Goal: Information Seeking & Learning: Learn about a topic

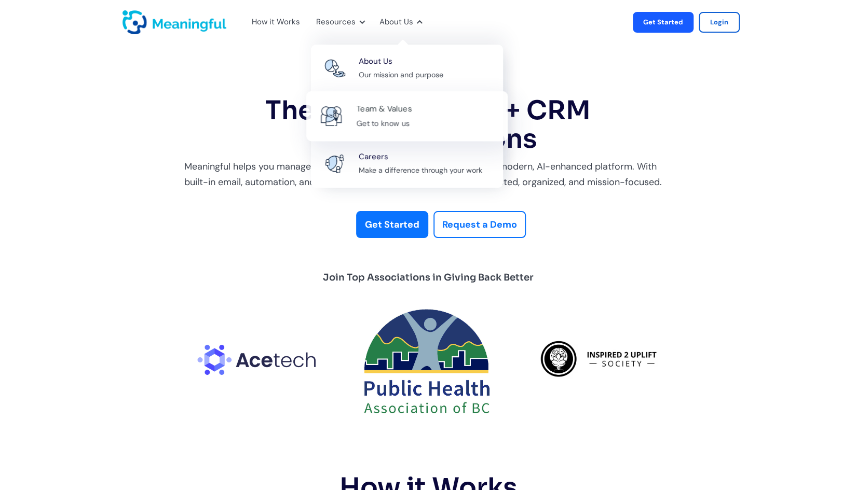
click at [378, 106] on div "Team & Values" at bounding box center [384, 109] width 56 height 14
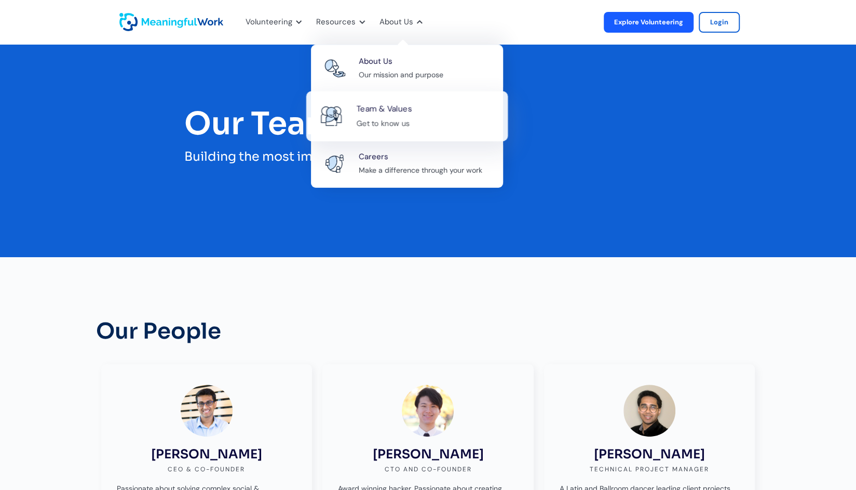
click at [397, 119] on div "Get to know us" at bounding box center [382, 123] width 53 height 13
click at [386, 121] on div "Get to know us" at bounding box center [382, 123] width 53 height 13
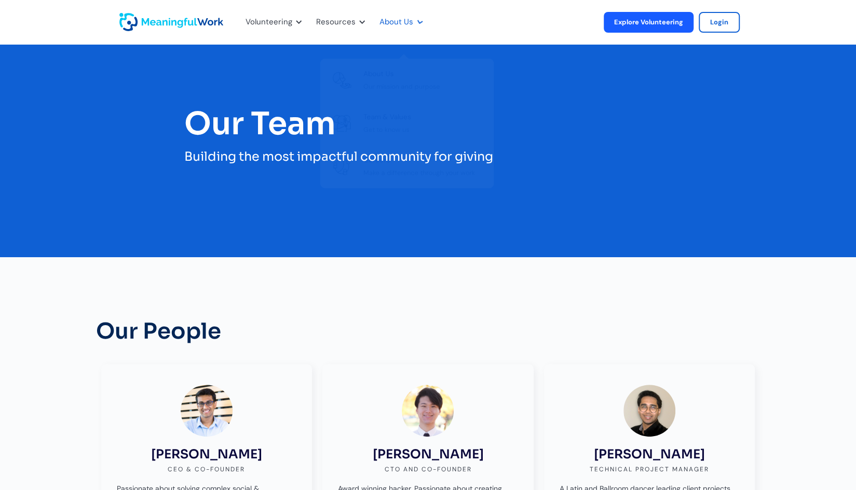
click at [403, 21] on div "About Us" at bounding box center [396, 22] width 34 height 13
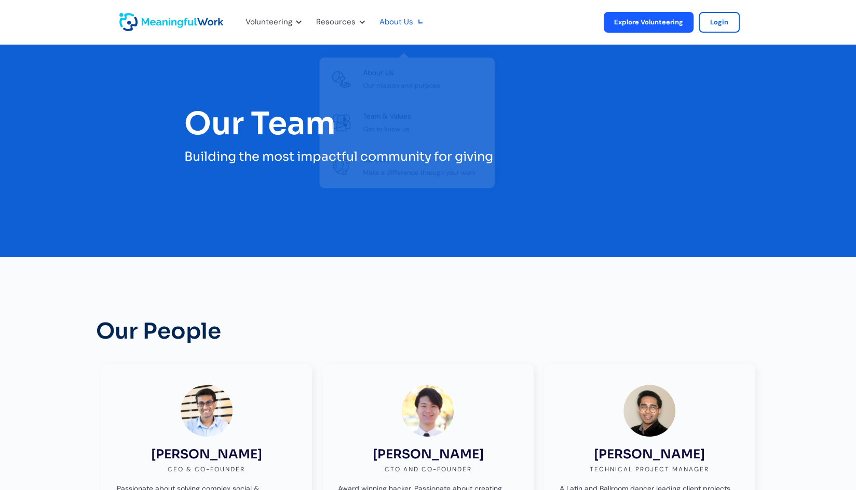
click at [405, 23] on div "About Us" at bounding box center [396, 22] width 34 height 13
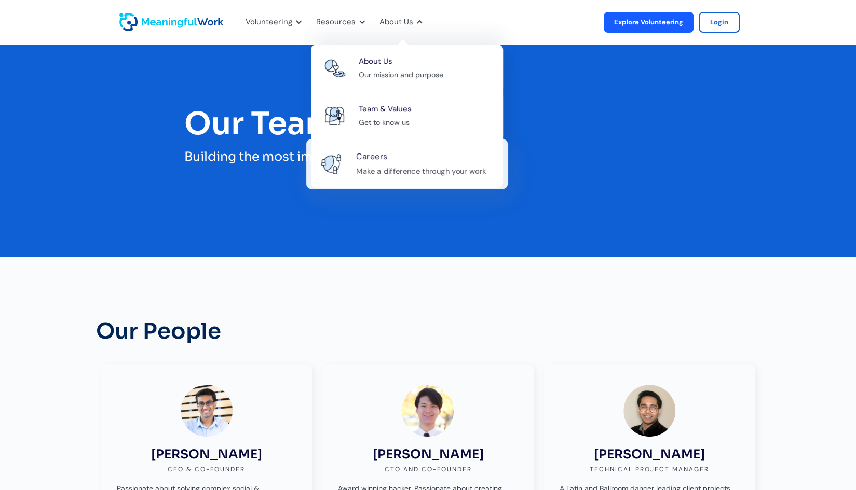
click at [372, 148] on link "Careers Make a difference through your work" at bounding box center [407, 164] width 202 height 50
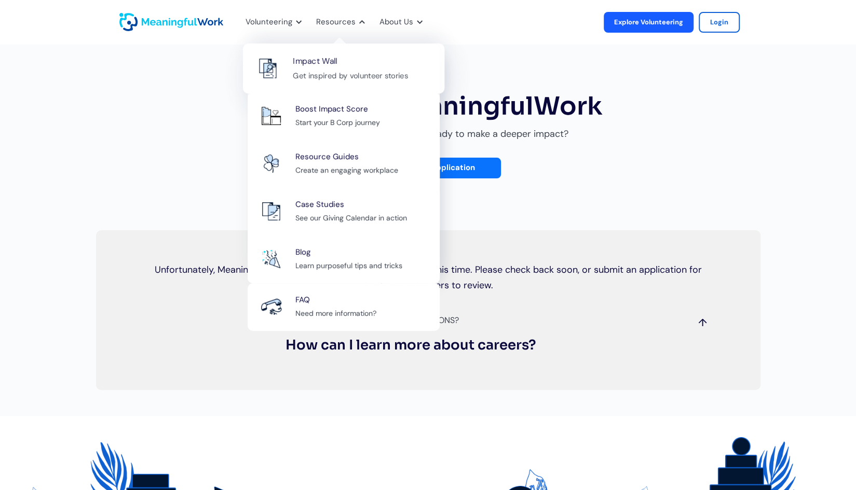
click at [330, 71] on div "Get inspired by volunteer stories" at bounding box center [350, 75] width 115 height 13
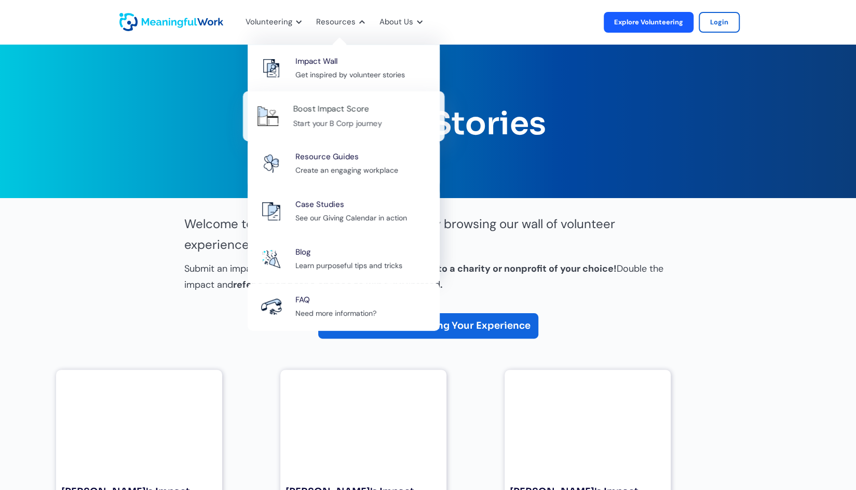
click at [325, 109] on div "Boost Impact Score" at bounding box center [331, 109] width 76 height 14
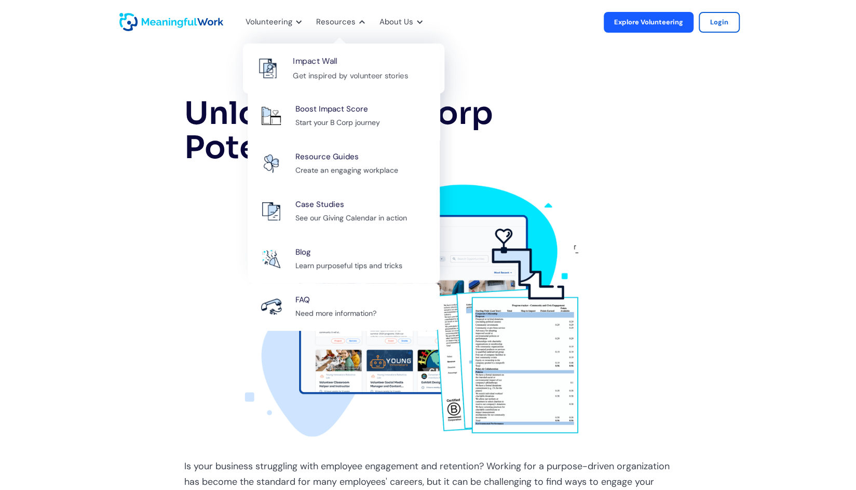
click at [344, 65] on div "Impact Wall Get inspired by volunteer stories" at bounding box center [363, 68] width 141 height 28
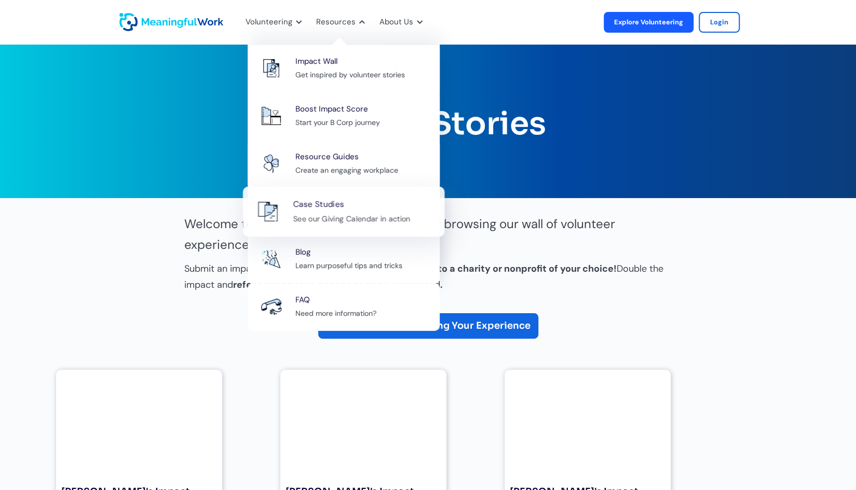
click at [349, 223] on div "See our Giving Calendar in action" at bounding box center [351, 218] width 117 height 13
